Goal: Navigation & Orientation: Find specific page/section

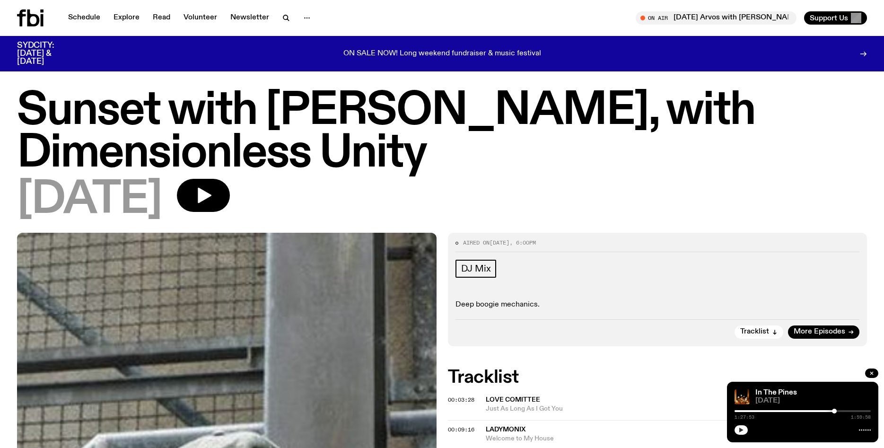
click at [736, 430] on button "button" at bounding box center [741, 429] width 13 height 9
click at [89, 16] on link "Schedule" at bounding box center [84, 17] width 44 height 13
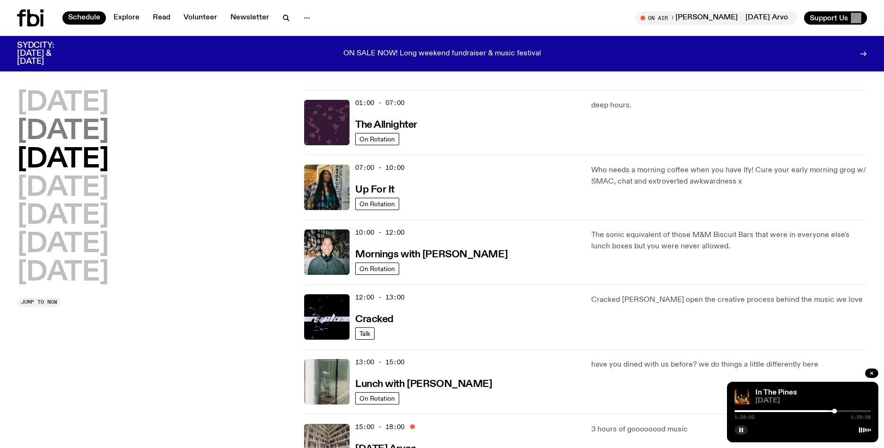
click at [96, 138] on h2 "[DATE]" at bounding box center [63, 131] width 92 height 26
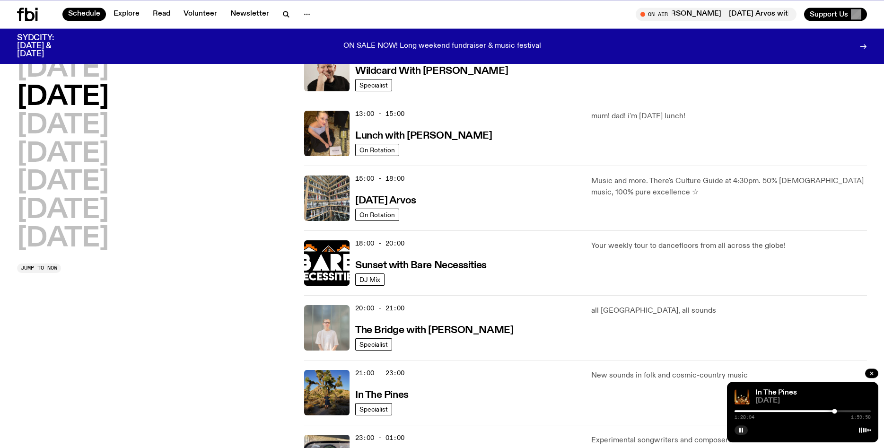
scroll to position [241, 0]
click at [321, 377] on img at bounding box center [326, 391] width 45 height 45
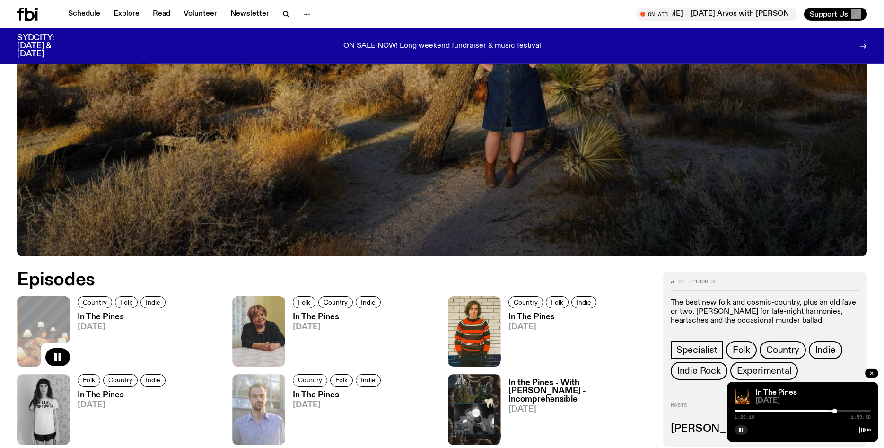
scroll to position [359, 0]
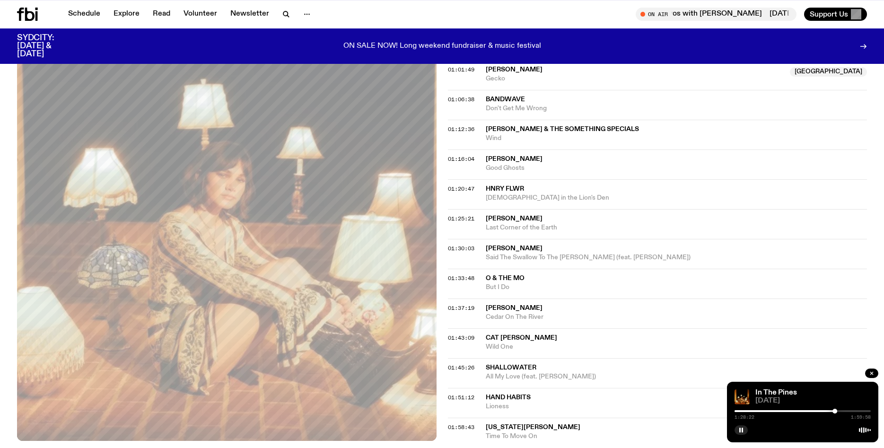
scroll to position [707, 0]
click at [837, 411] on div at bounding box center [837, 411] width 5 height 5
click at [840, 411] on div at bounding box center [803, 411] width 136 height 2
click at [738, 429] on button "button" at bounding box center [741, 429] width 13 height 9
